Goal: Understand process/instructions: Learn how to perform a task or action

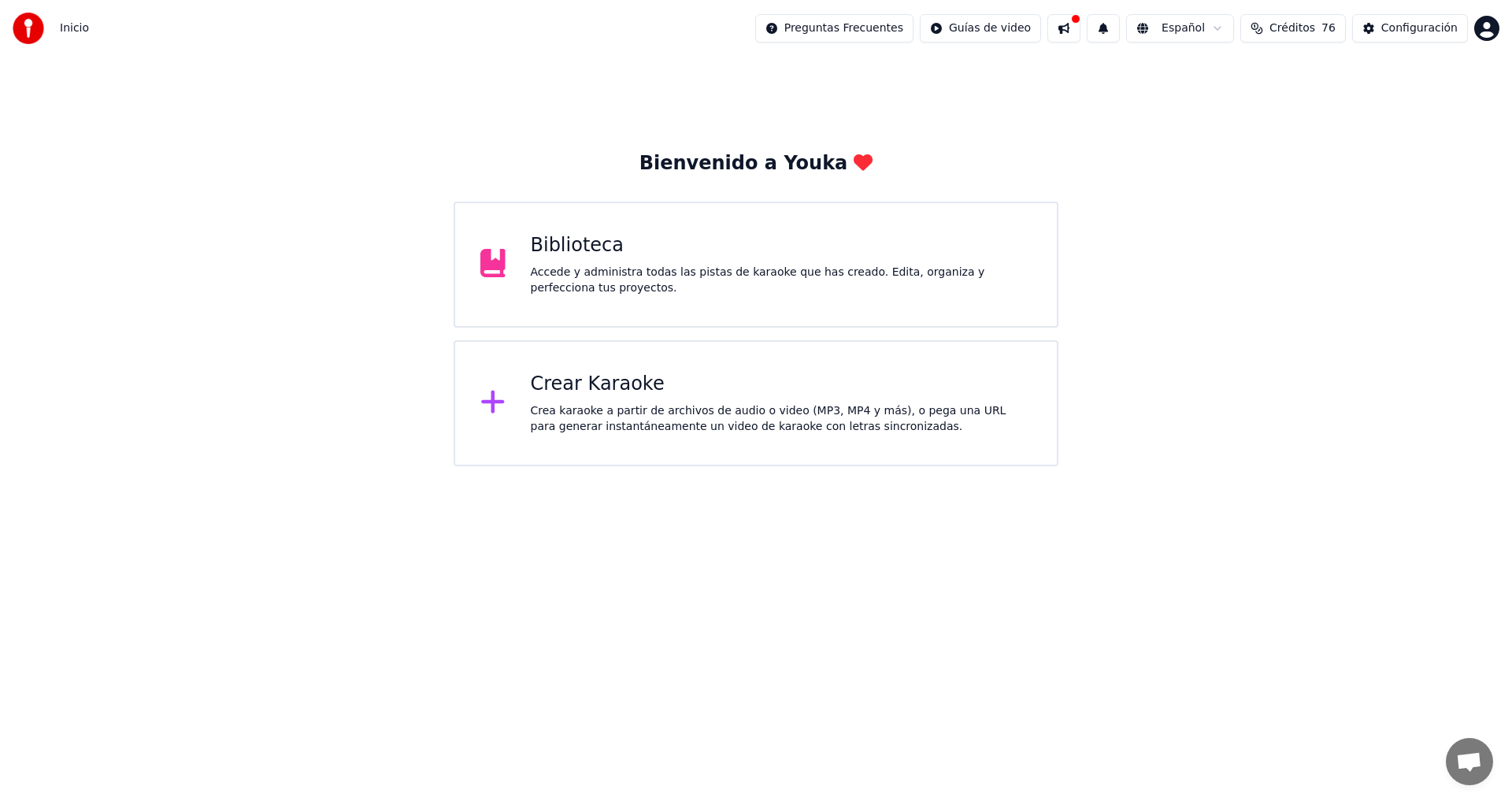
click at [656, 287] on div "Accede y administra todas las pistas de karaoke que has creado. Edita, organiza…" at bounding box center [782, 280] width 502 height 32
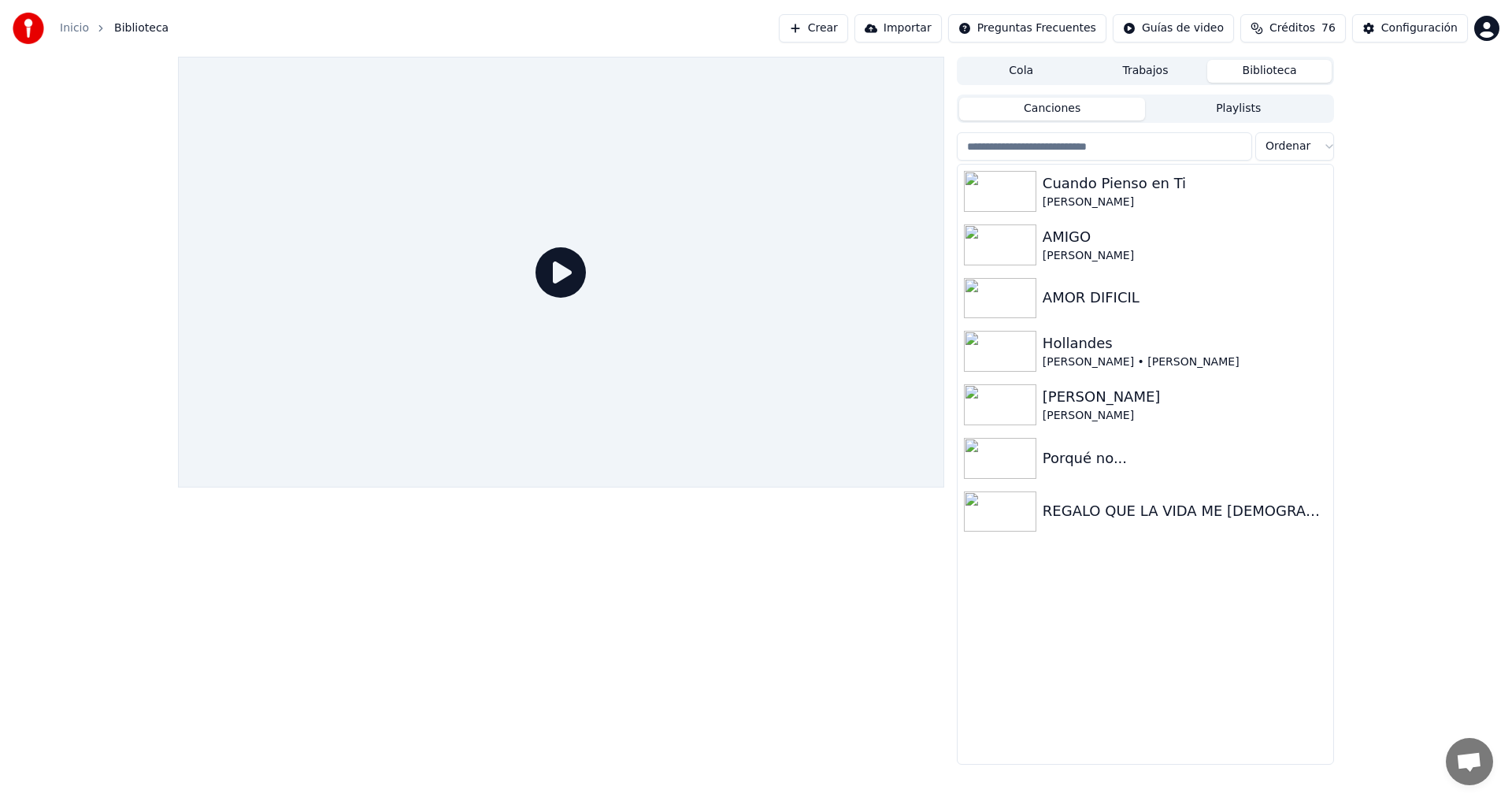
click at [81, 31] on link "Inicio" at bounding box center [74, 28] width 29 height 15
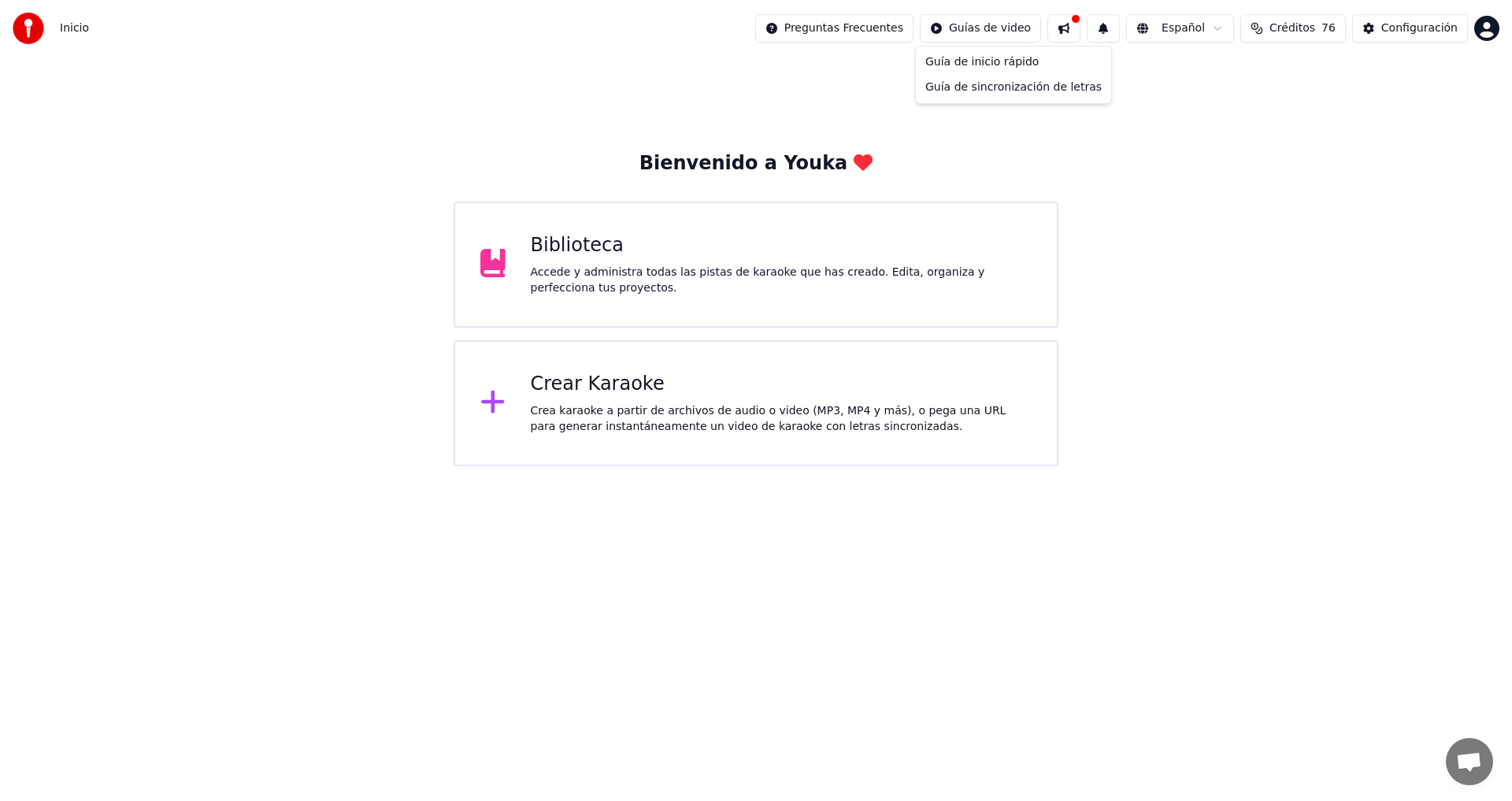
click at [1019, 37] on html "Inicio Preguntas Frecuentes Guías de video Español Créditos 76 Configuración Bi…" at bounding box center [756, 233] width 1512 height 466
click at [985, 66] on div "Guía de inicio rápido" at bounding box center [1014, 62] width 189 height 25
click at [1019, 32] on html "Inicio Preguntas Frecuentes Guías de video Español Créditos 76 Configuración Bi…" at bounding box center [756, 233] width 1512 height 466
click at [1007, 65] on div "Guía de inicio rápido" at bounding box center [1014, 62] width 189 height 25
click at [582, 259] on div "Biblioteca Accede y administra todas las pistas de karaoke que has creado. Edit…" at bounding box center [782, 263] width 502 height 63
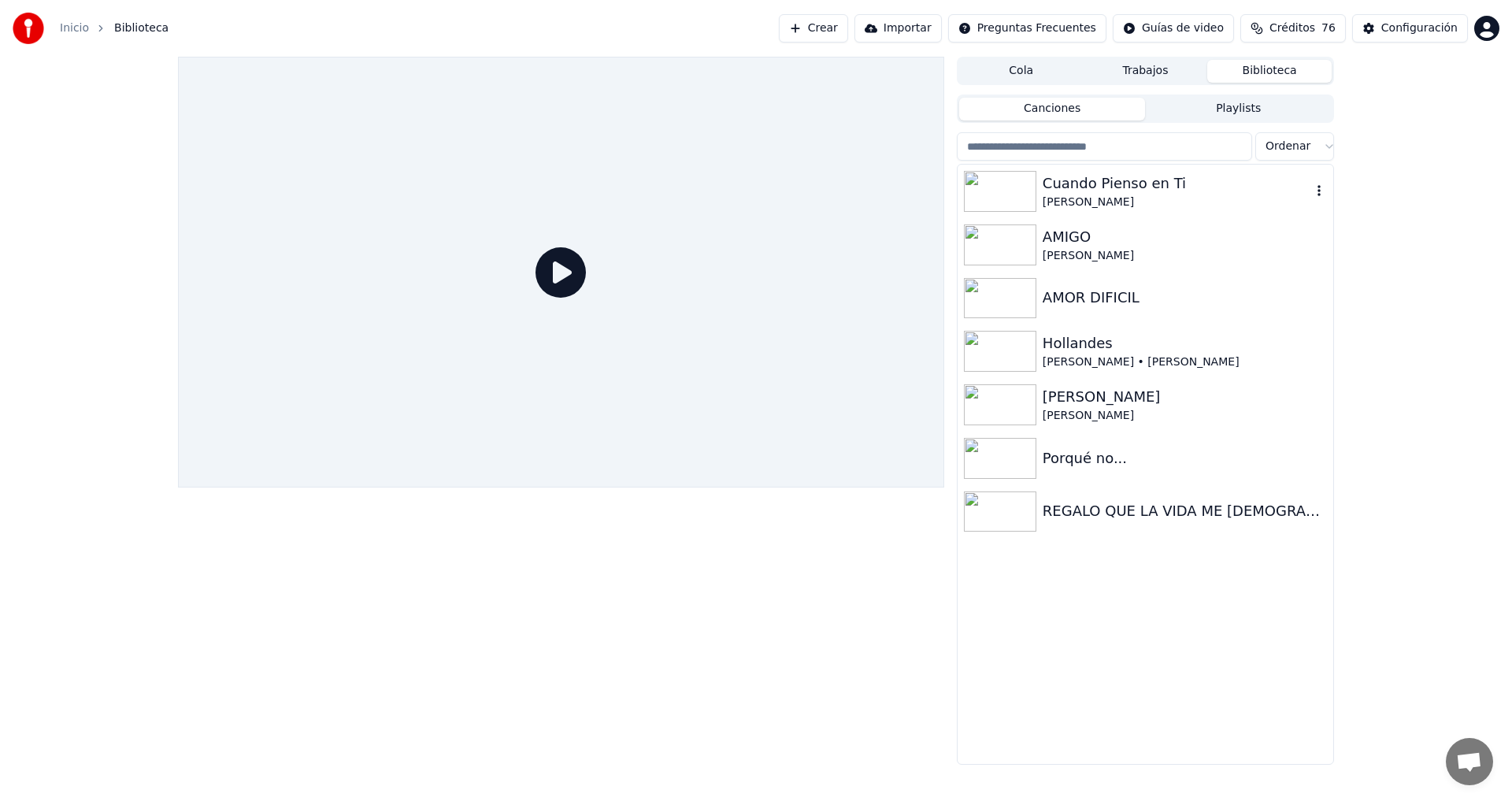
click at [999, 194] on img at bounding box center [999, 191] width 72 height 41
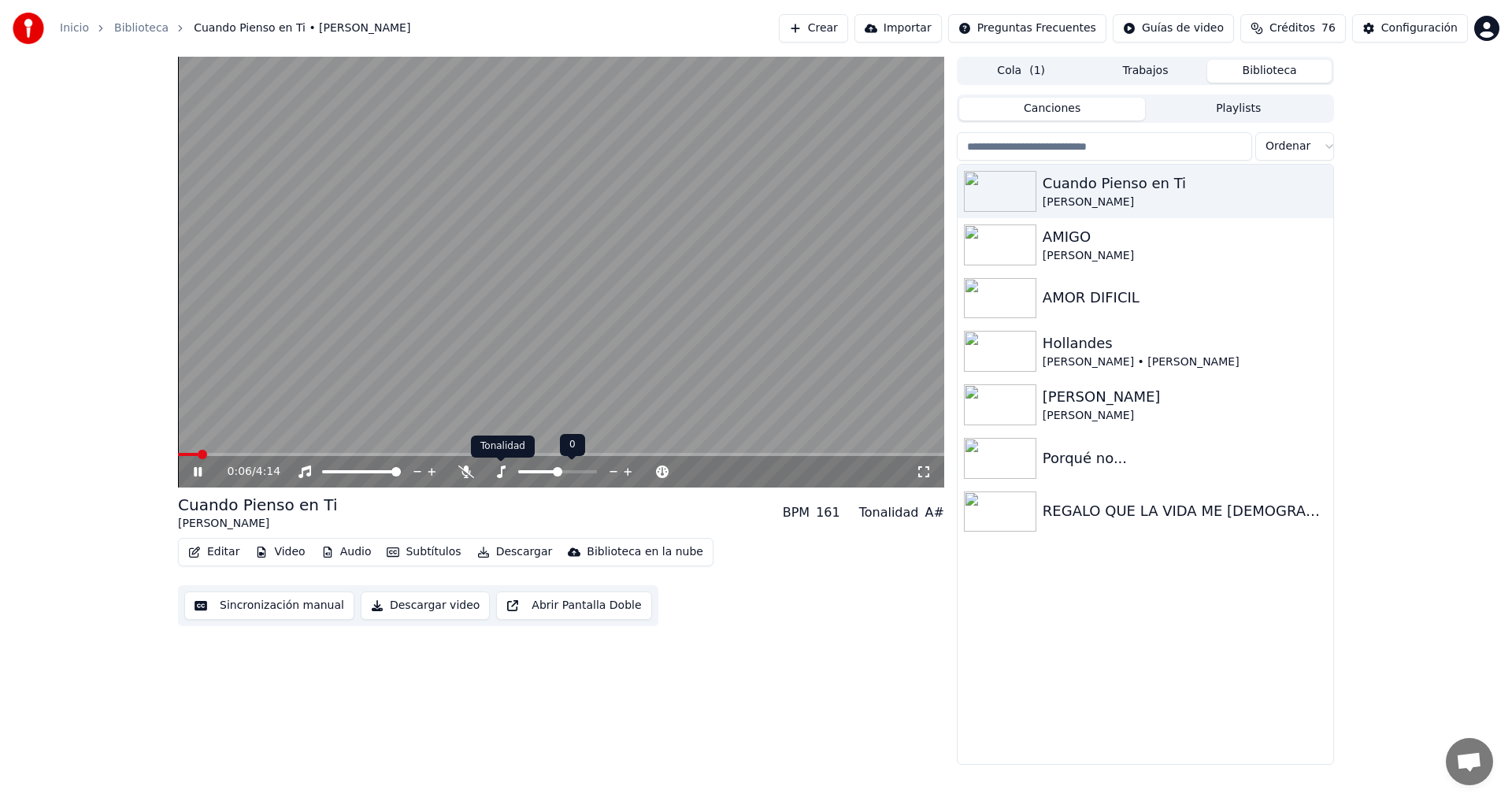
click at [501, 471] on icon at bounding box center [501, 471] width 9 height 13
click at [550, 469] on span at bounding box center [551, 472] width 10 height 10
click at [201, 468] on icon at bounding box center [198, 472] width 8 height 10
